Goal: Task Accomplishment & Management: Use online tool/utility

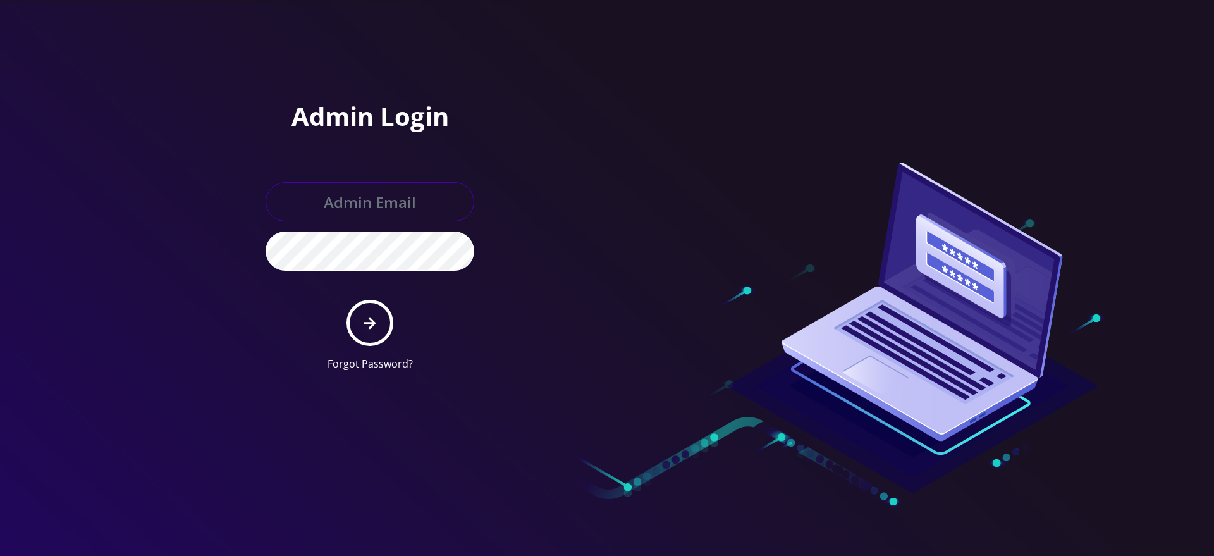
type input "[EMAIL_ADDRESS][DOMAIN_NAME]"
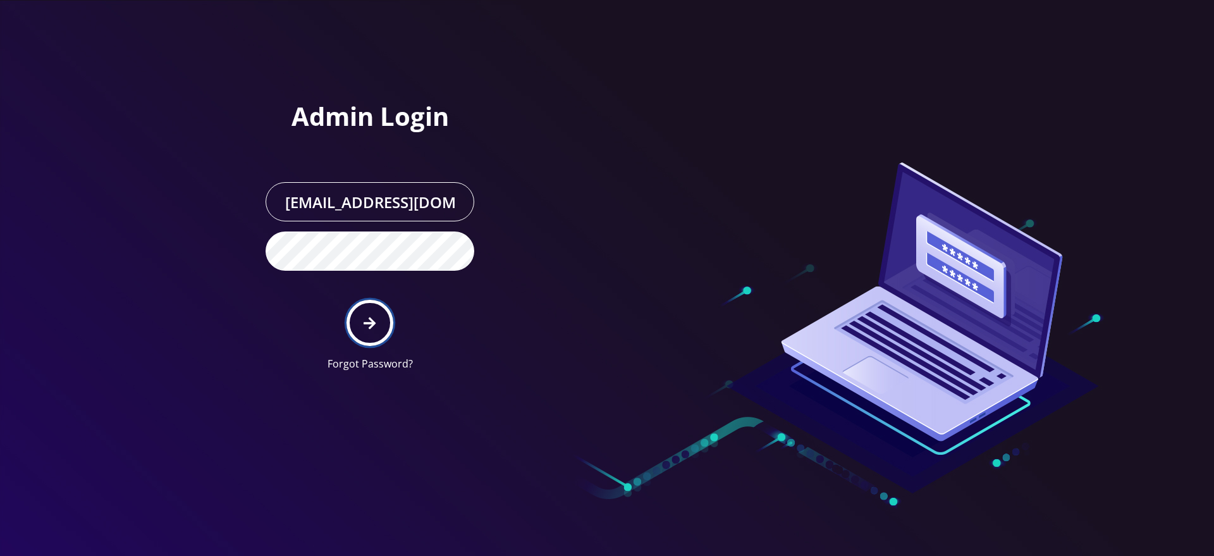
click at [376, 319] on icon "submit" at bounding box center [370, 323] width 12 height 14
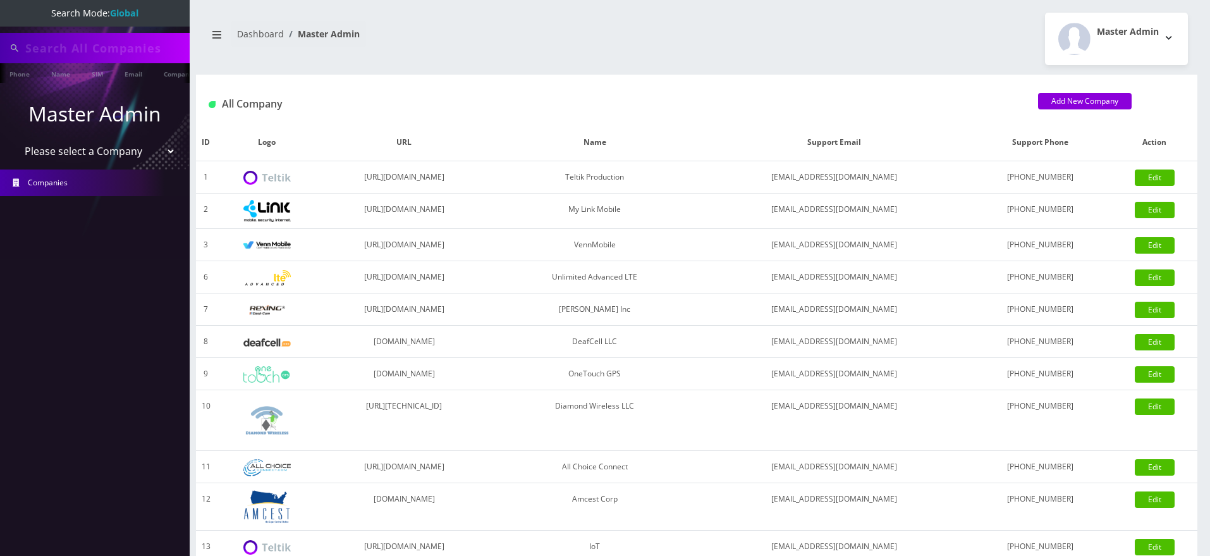
click at [95, 35] on div at bounding box center [95, 48] width 190 height 30
type input "7153"
click at [166, 77] on link "Customer" at bounding box center [165, 73] width 44 height 21
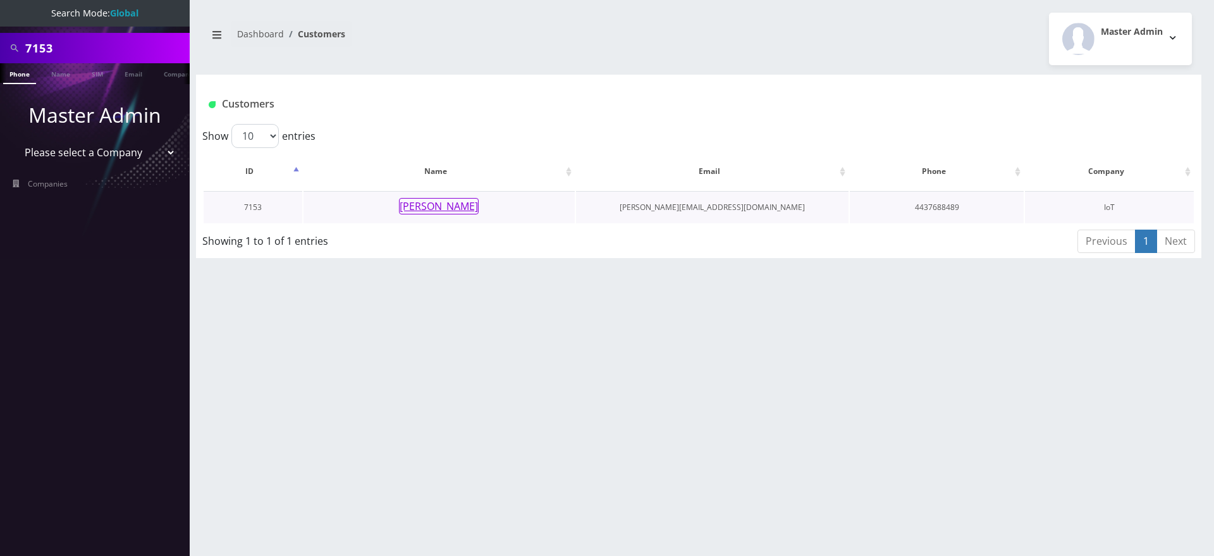
click at [455, 205] on button "ryan rosendorff" at bounding box center [439, 206] width 80 height 16
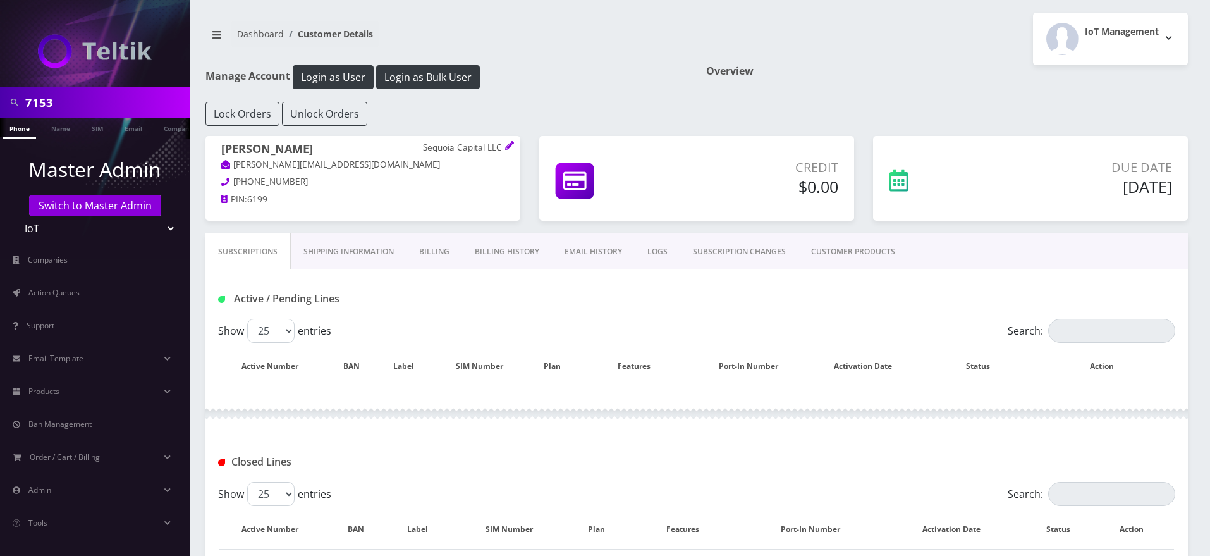
click at [587, 258] on link "EMAIL HISTORY" at bounding box center [593, 251] width 83 height 37
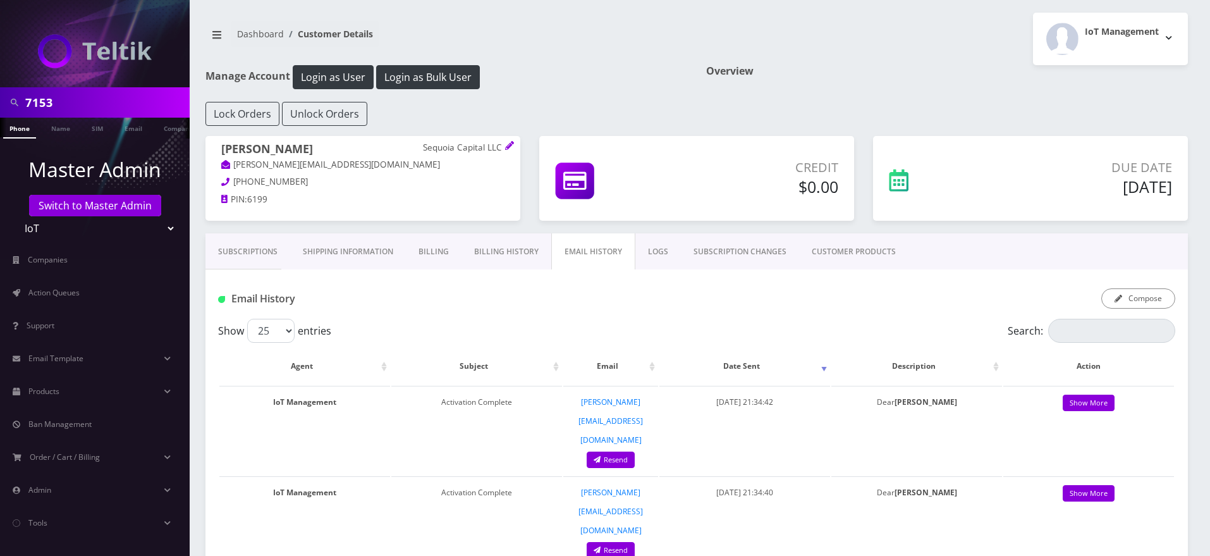
click at [510, 247] on link "Billing History" at bounding box center [507, 251] width 90 height 37
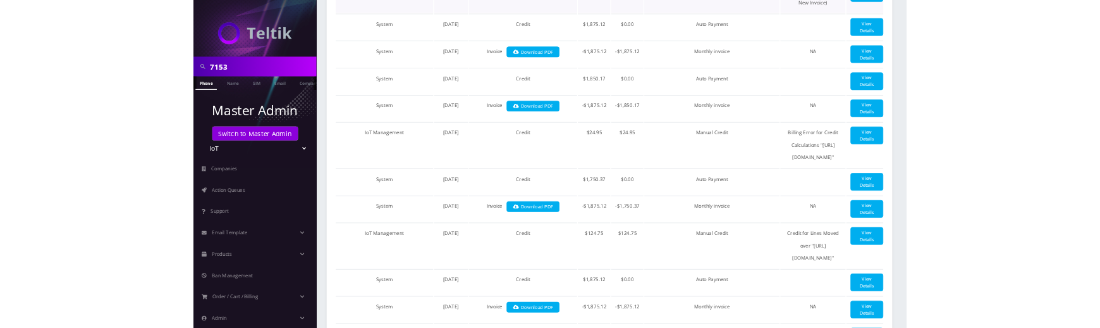
scroll to position [755, 0]
